Goal: Task Accomplishment & Management: Manage account settings

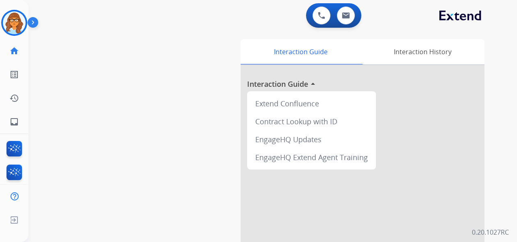
click at [40, 28] on img at bounding box center [35, 23] width 14 height 15
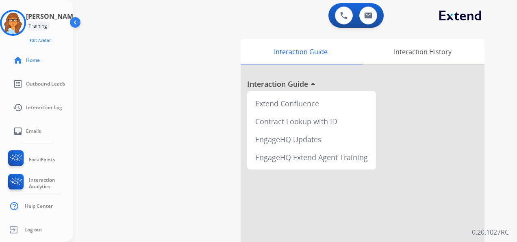
click at [43, 27] on div "Training" at bounding box center [38, 26] width 24 height 10
click at [50, 28] on div "Training" at bounding box center [38, 26] width 24 height 10
drag, startPoint x: 50, startPoint y: 28, endPoint x: 38, endPoint y: 28, distance: 11.8
click at [38, 28] on div "[PERSON_NAME] Training Edit Avatar Agent: [PERSON_NAME] Profile: Extend_Trainin…" at bounding box center [36, 27] width 73 height 35
click at [74, 26] on img at bounding box center [75, 23] width 15 height 15
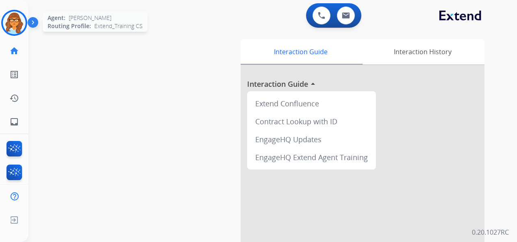
click at [10, 26] on img at bounding box center [14, 22] width 23 height 23
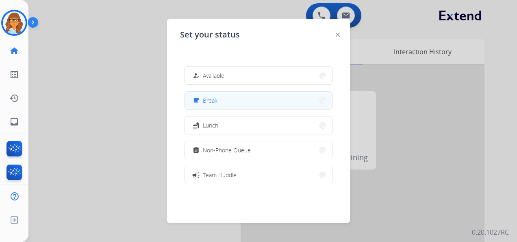
click at [222, 96] on button "free_breakfast Break" at bounding box center [259, 100] width 148 height 17
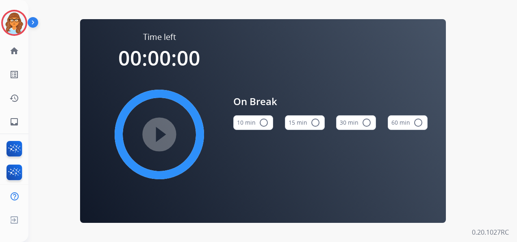
click at [297, 132] on div "15 min radio_button_unchecked" at bounding box center [305, 123] width 40 height 28
click at [301, 124] on button "15 min radio_button_unchecked" at bounding box center [305, 122] width 40 height 15
click at [164, 131] on mat-icon "play_circle_filled" at bounding box center [160, 134] width 10 height 10
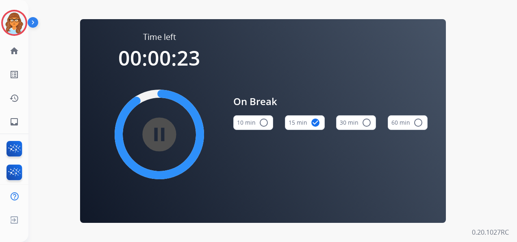
click at [162, 135] on mat-icon "pause_circle_filled" at bounding box center [160, 134] width 10 height 10
click at [32, 23] on img at bounding box center [35, 23] width 14 height 15
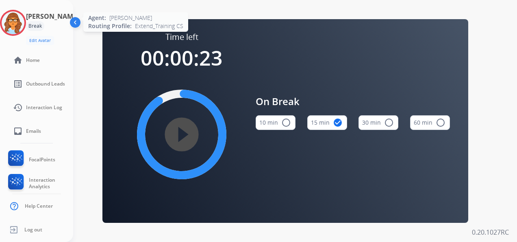
click at [21, 27] on img at bounding box center [13, 22] width 23 height 23
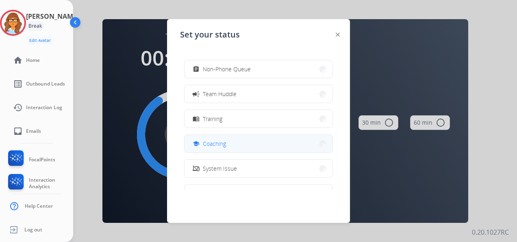
scroll to position [81, 0]
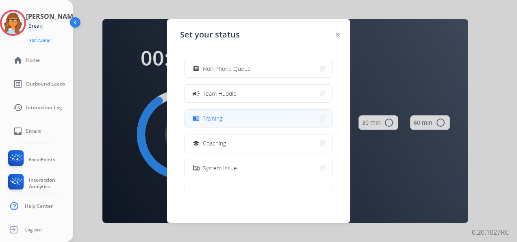
click at [244, 120] on button "menu_book Training" at bounding box center [259, 117] width 148 height 17
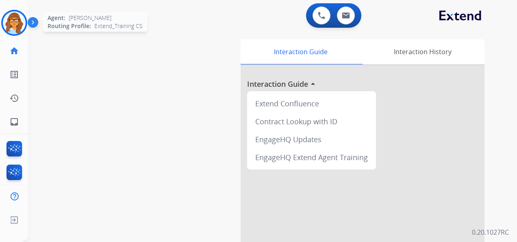
click at [12, 23] on img at bounding box center [14, 22] width 23 height 23
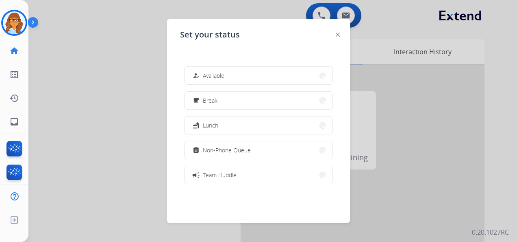
drag, startPoint x: 338, startPoint y: 34, endPoint x: 164, endPoint y: 31, distance: 173.3
click at [338, 33] on img at bounding box center [338, 35] width 4 height 4
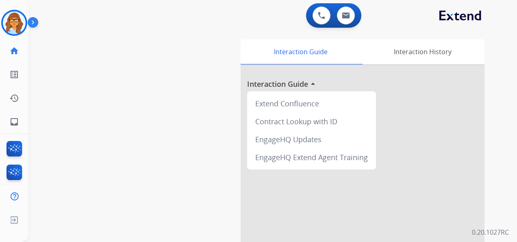
click at [31, 22] on img at bounding box center [35, 23] width 14 height 15
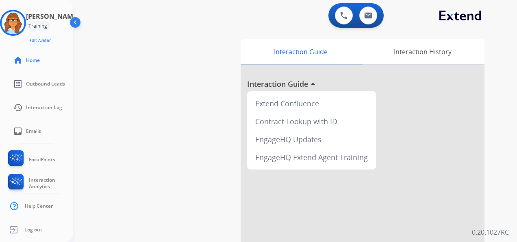
click at [73, 24] on img at bounding box center [75, 23] width 15 height 15
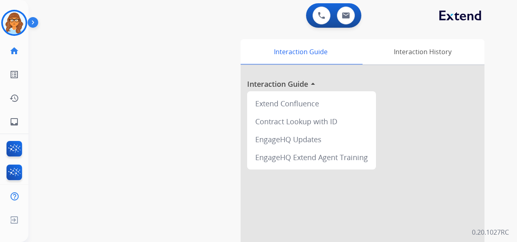
click at [34, 20] on img at bounding box center [35, 23] width 14 height 15
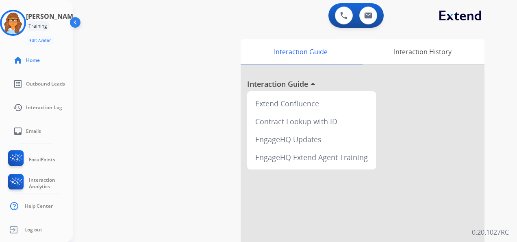
click at [80, 23] on img at bounding box center [75, 23] width 15 height 15
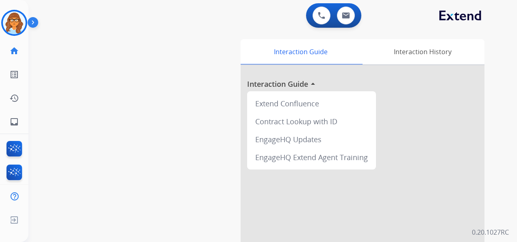
click at [31, 23] on img at bounding box center [35, 23] width 14 height 15
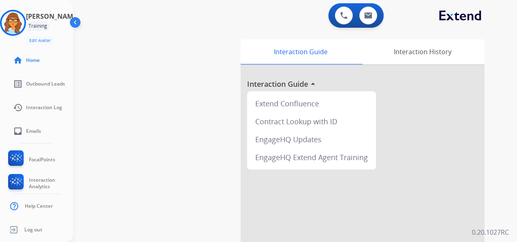
click at [71, 28] on img at bounding box center [75, 23] width 15 height 15
